Goal: Use online tool/utility

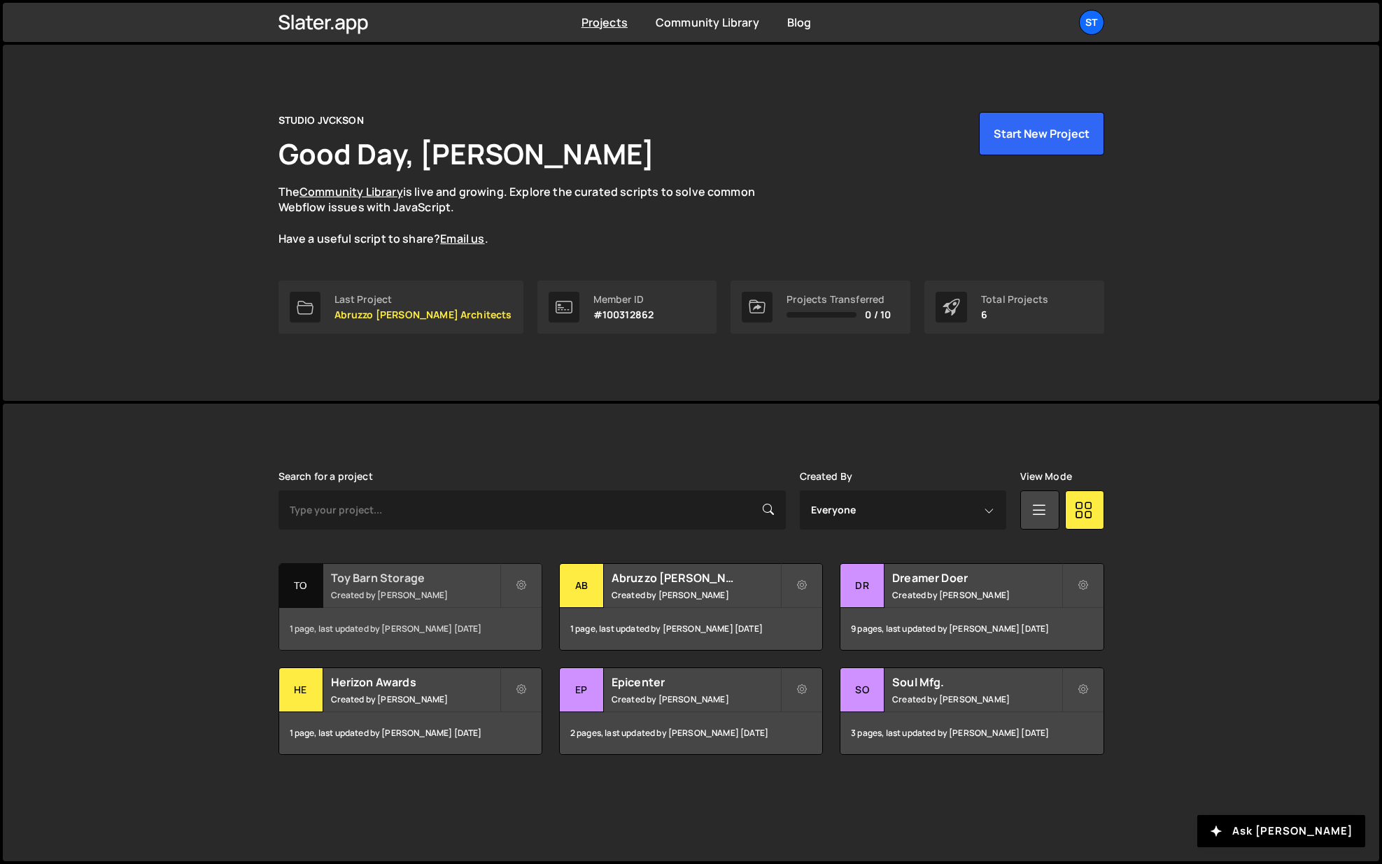
click at [369, 579] on h2 "Toy Barn Storage" at bounding box center [415, 577] width 169 height 15
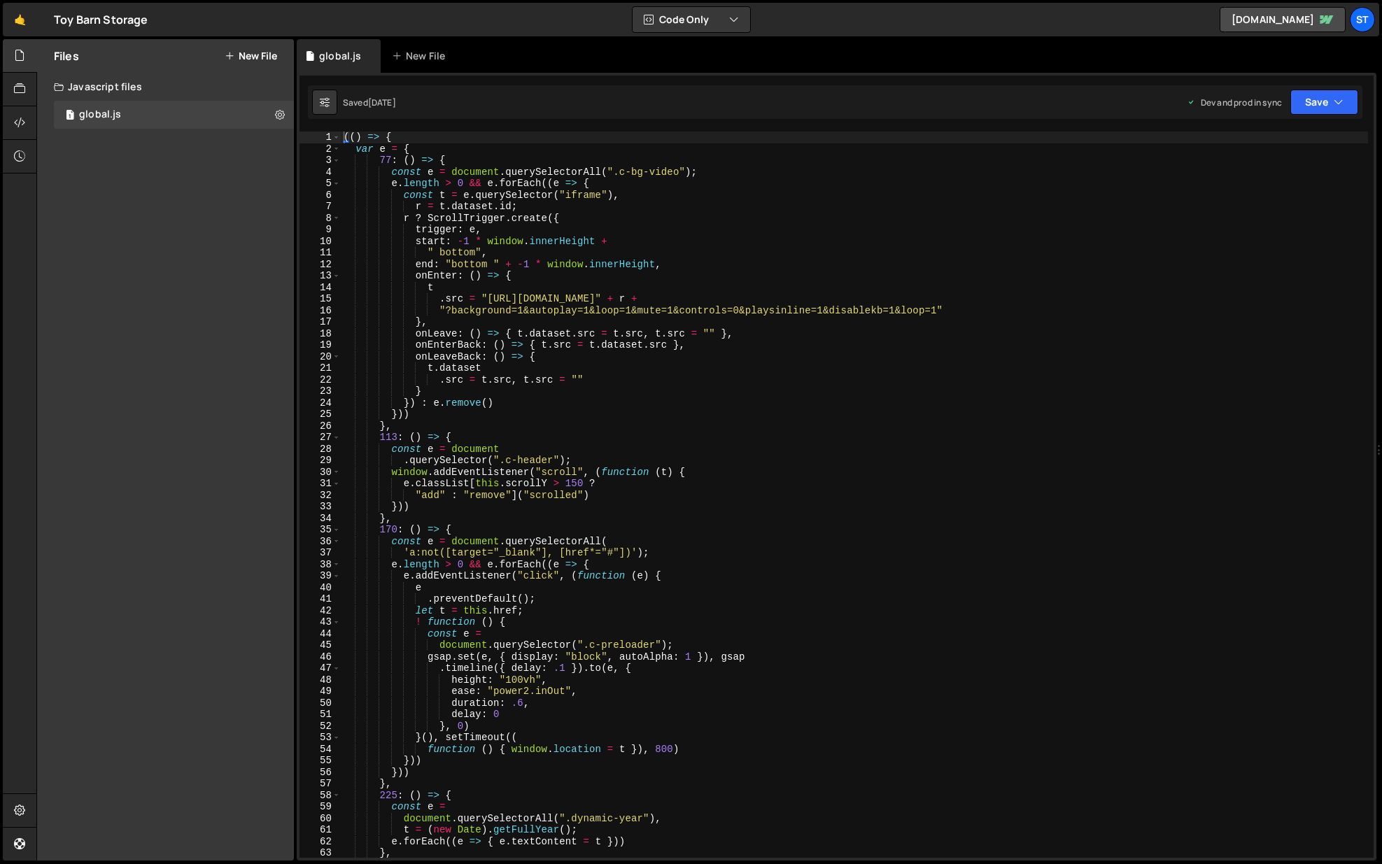
click at [1064, 382] on div "(( ) => { var e = { 77 : ( ) => { const e = document . querySelectorAll ( ".c-b…" at bounding box center [855, 507] width 1028 height 750
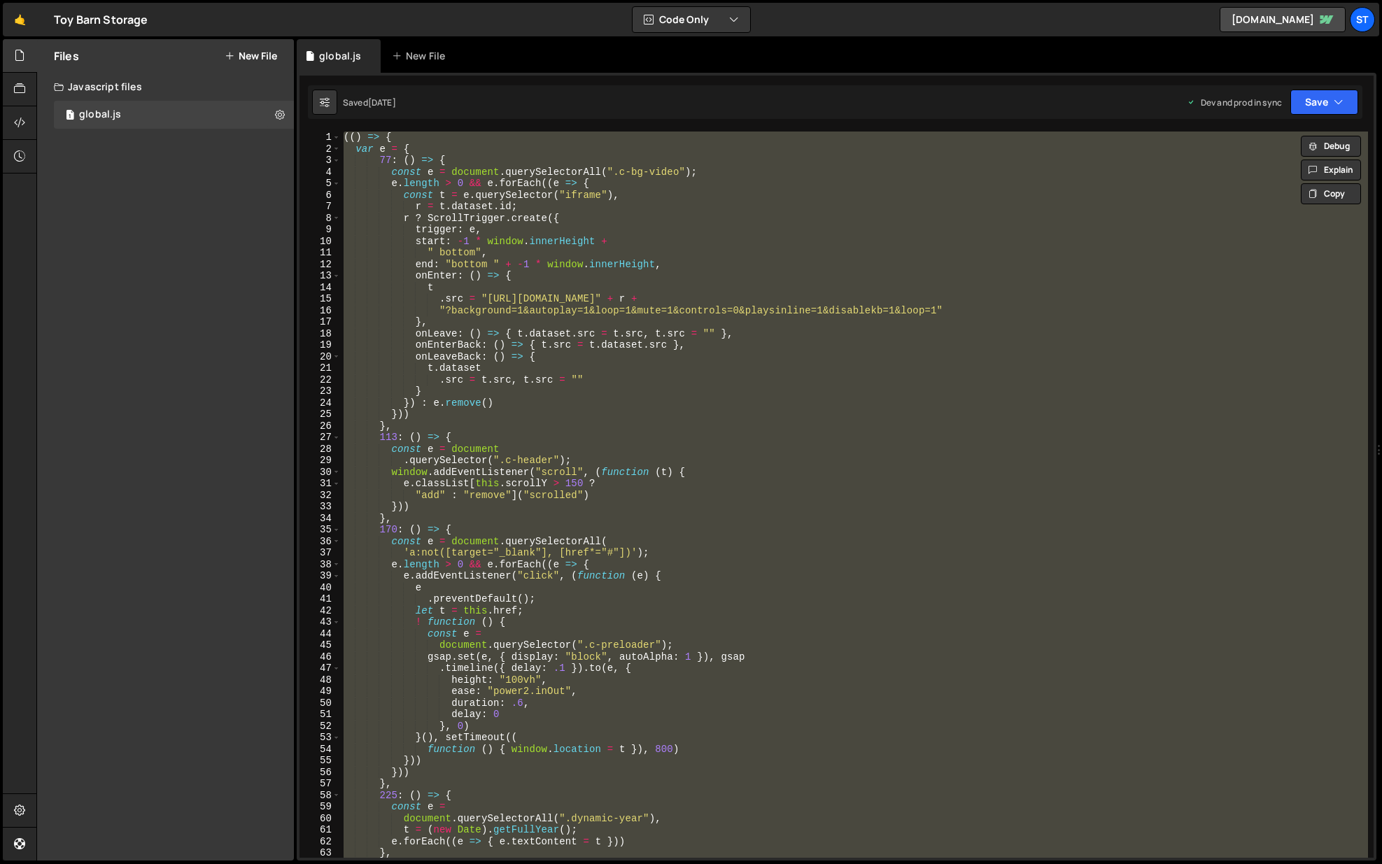
paste textarea
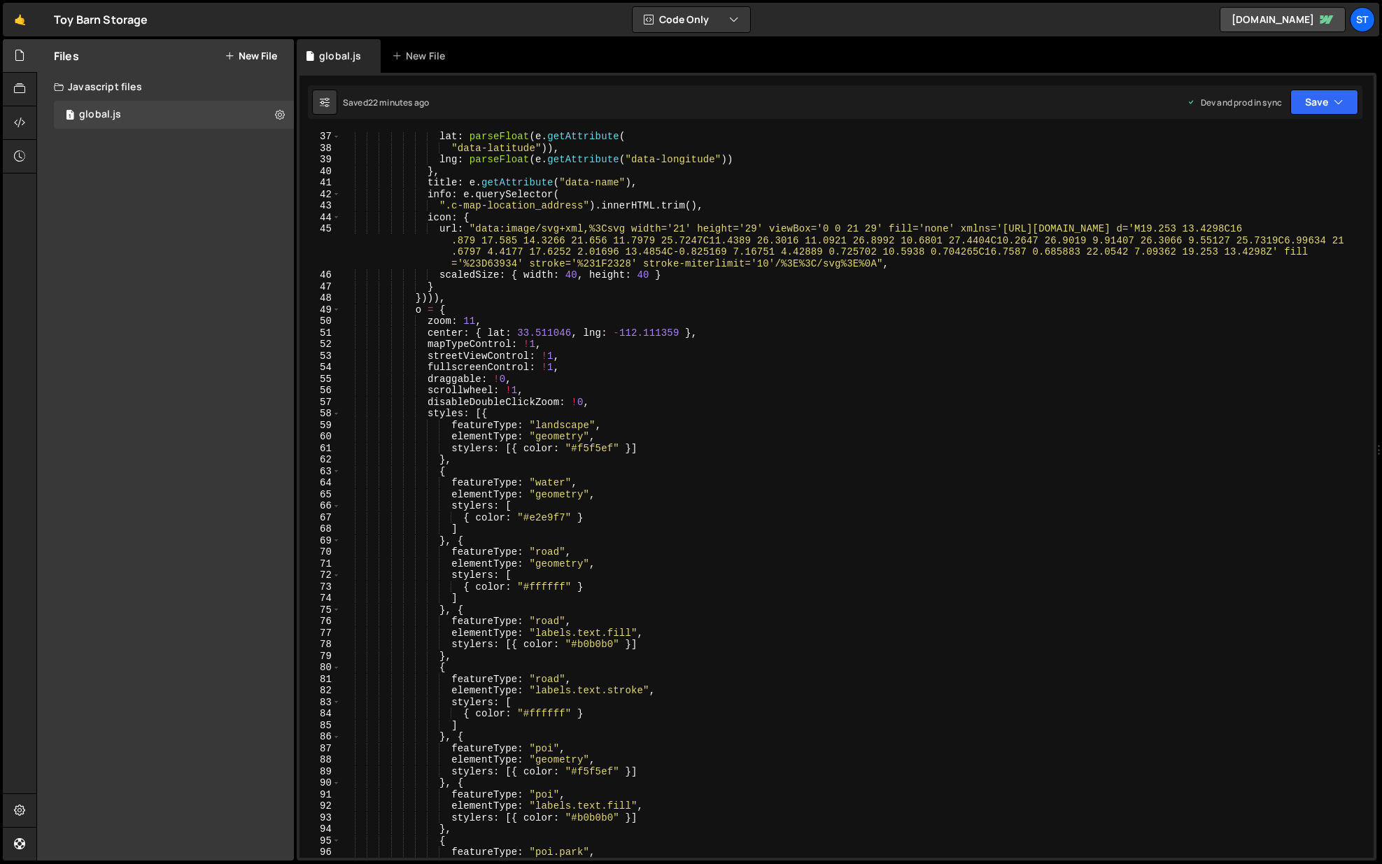
click at [591, 309] on div "lat : parseFloat ( e . getAttribute ( "data-latitude" )) , lng : parseFloat ( e…" at bounding box center [855, 506] width 1028 height 750
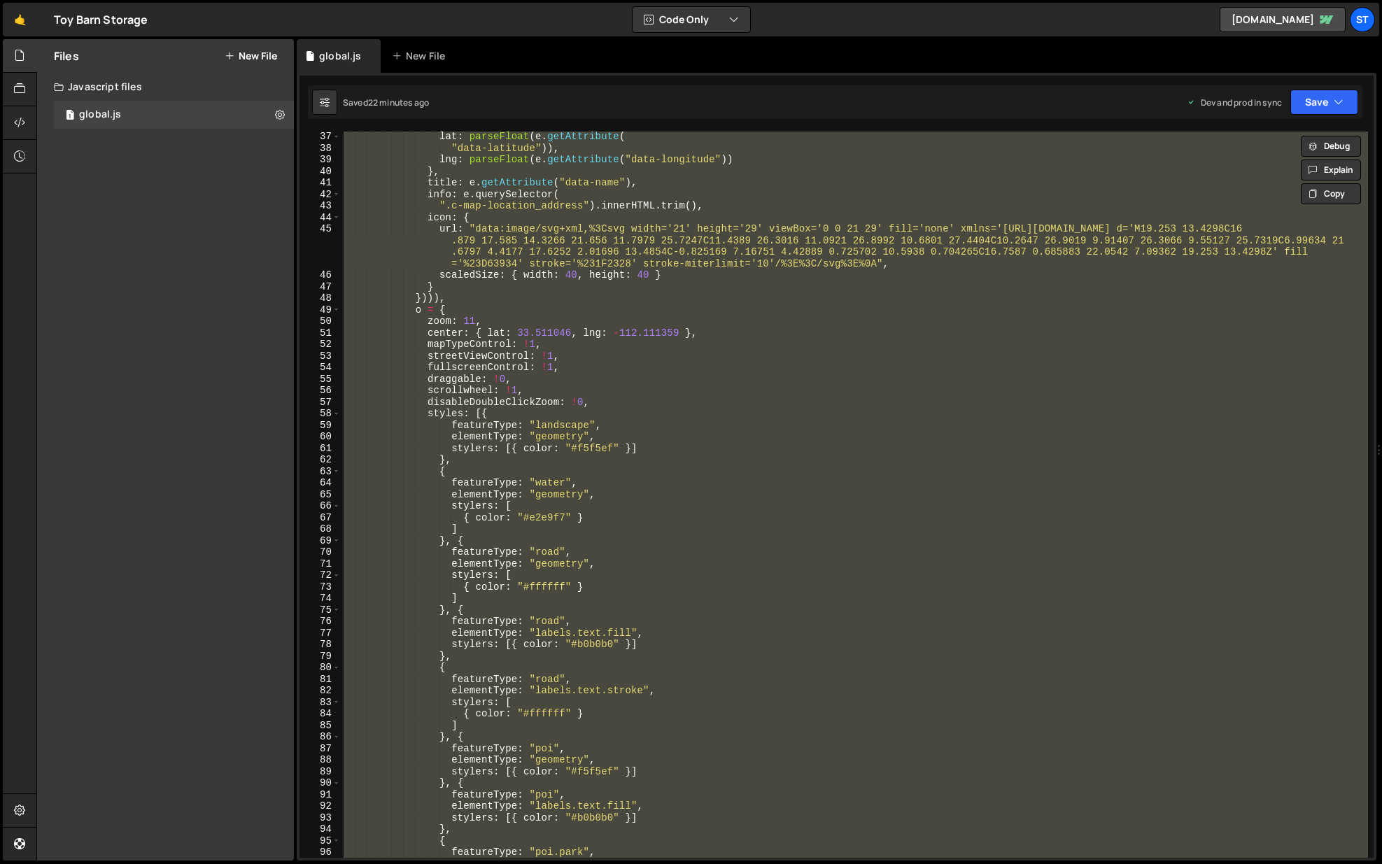
paste textarea
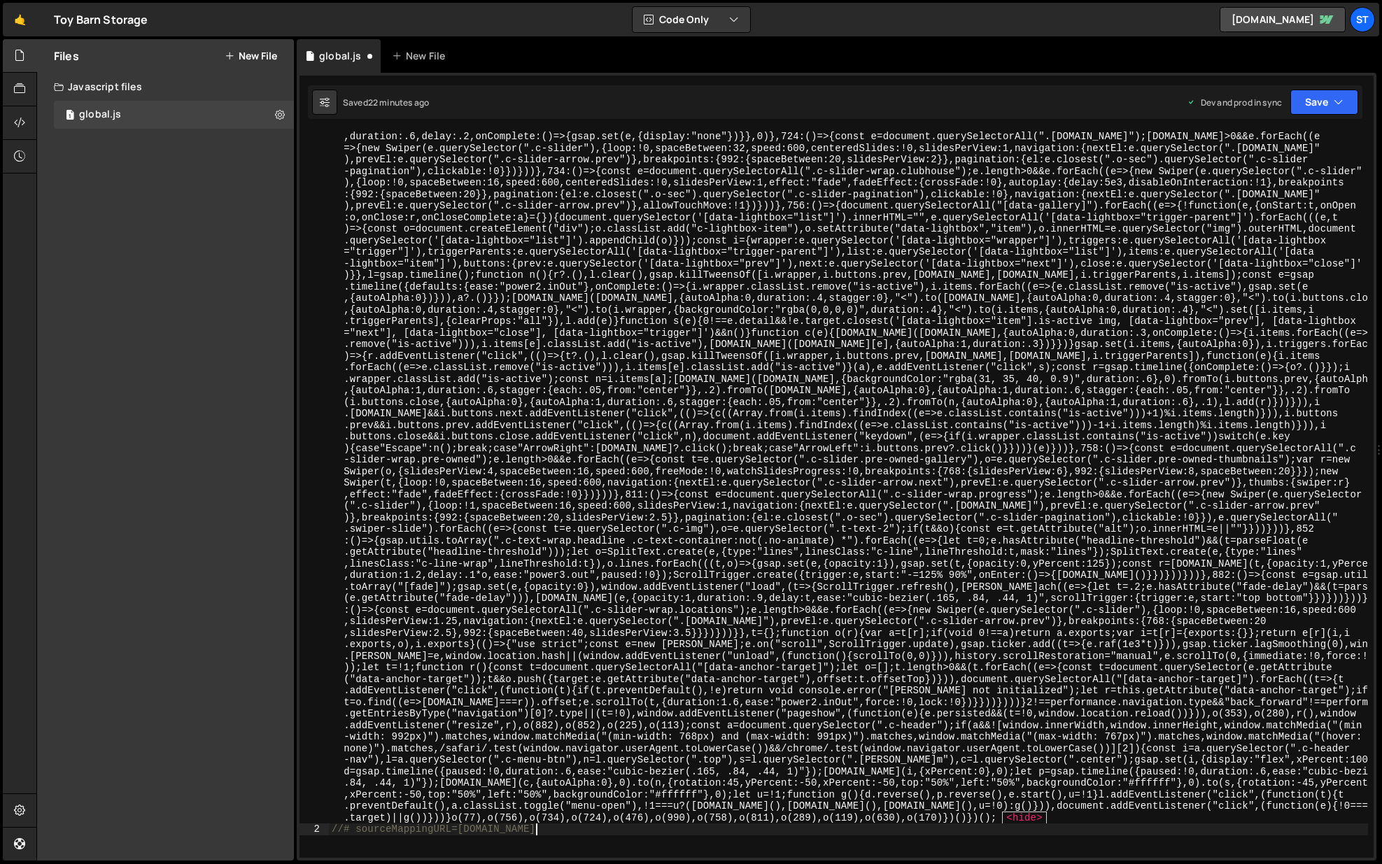
type textarea "var e = {"
